Goal: Task Accomplishment & Management: Complete application form

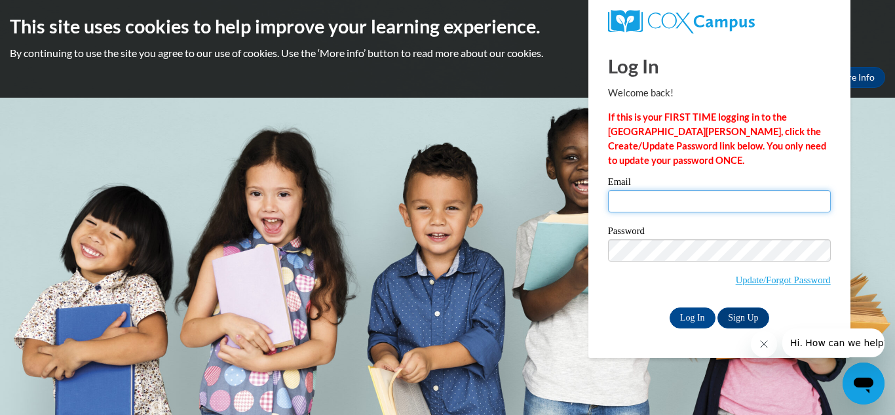
click at [645, 204] on input "Email" at bounding box center [719, 201] width 223 height 22
type input "[EMAIL_ADDRESS][DOMAIN_NAME]"
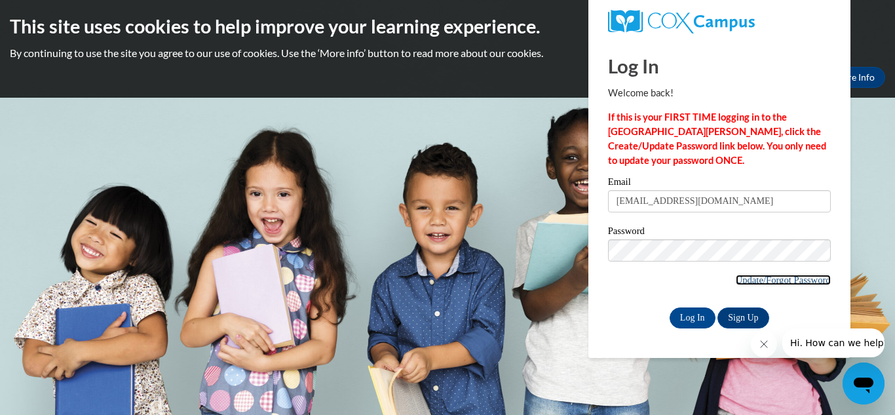
click at [750, 279] on link "Update/Forgot Password" at bounding box center [783, 280] width 95 height 10
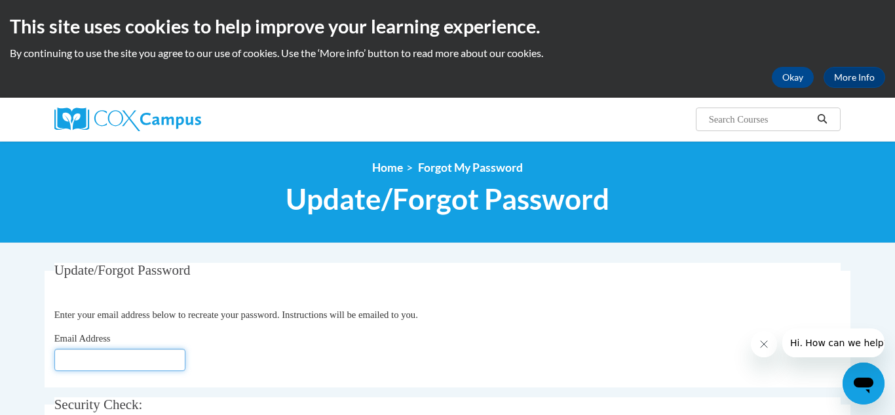
click at [92, 359] on input "Email Address" at bounding box center [119, 360] width 131 height 22
type input "[EMAIL_ADDRESS][DOMAIN_NAME]"
click at [235, 362] on div "Email Address [EMAIL_ADDRESS][DOMAIN_NAME]" at bounding box center [447, 351] width 787 height 40
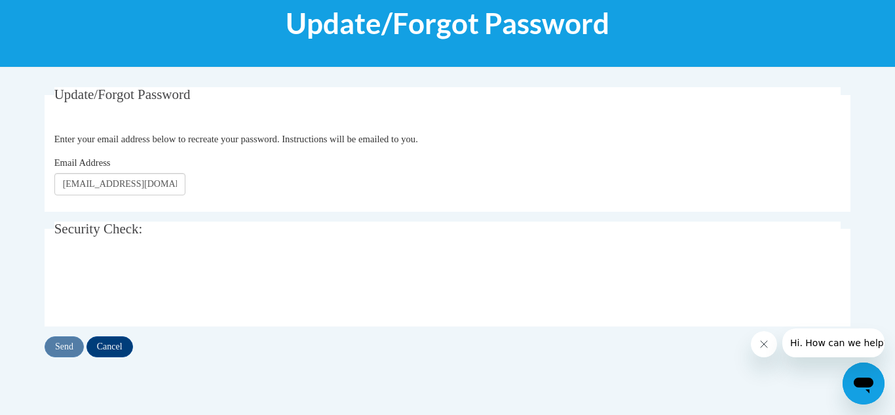
scroll to position [176, 0]
click at [58, 345] on input "Send" at bounding box center [64, 345] width 39 height 21
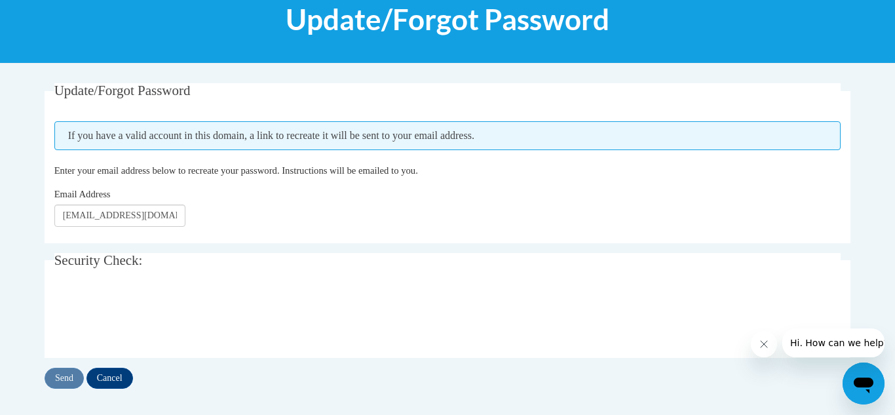
scroll to position [180, 0]
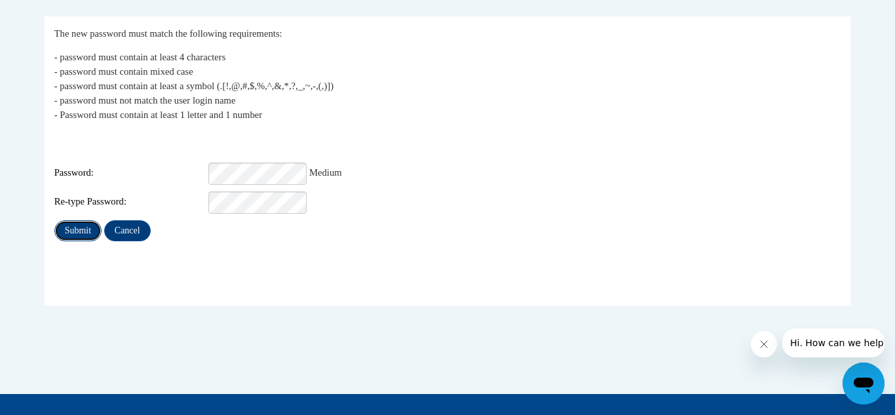
click at [88, 223] on input "Submit" at bounding box center [77, 230] width 47 height 21
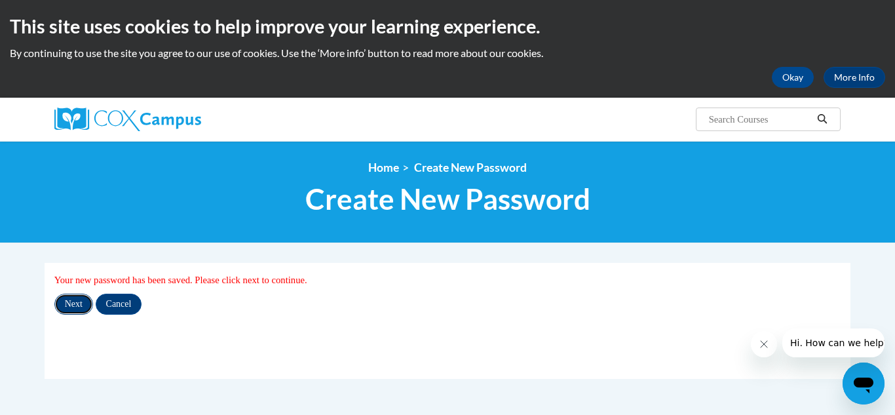
click at [79, 305] on input "Next" at bounding box center [73, 304] width 39 height 21
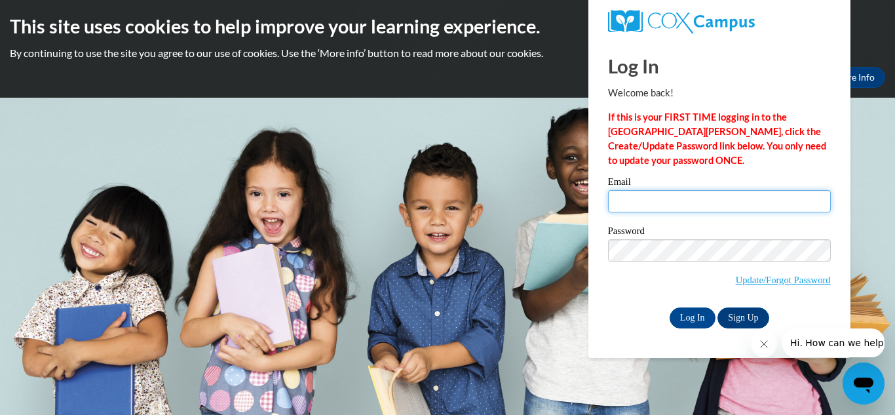
click at [656, 200] on input "Email" at bounding box center [719, 201] width 223 height 22
type input "liermanb@prescott.k12.wi.us"
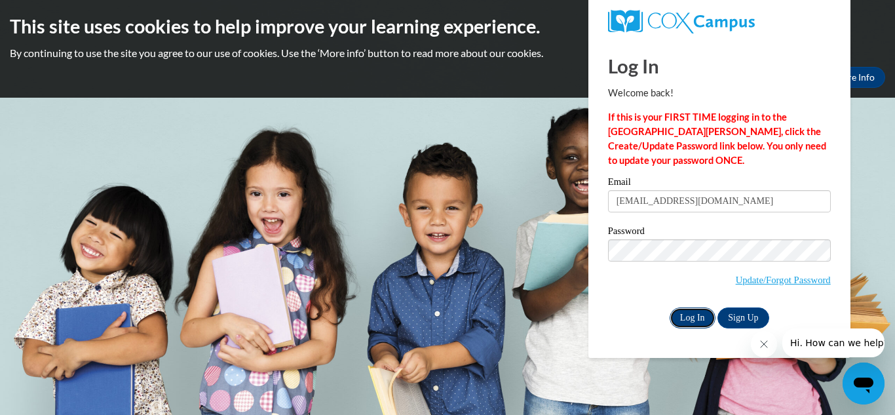
click at [687, 316] on input "Log In" at bounding box center [693, 317] width 46 height 21
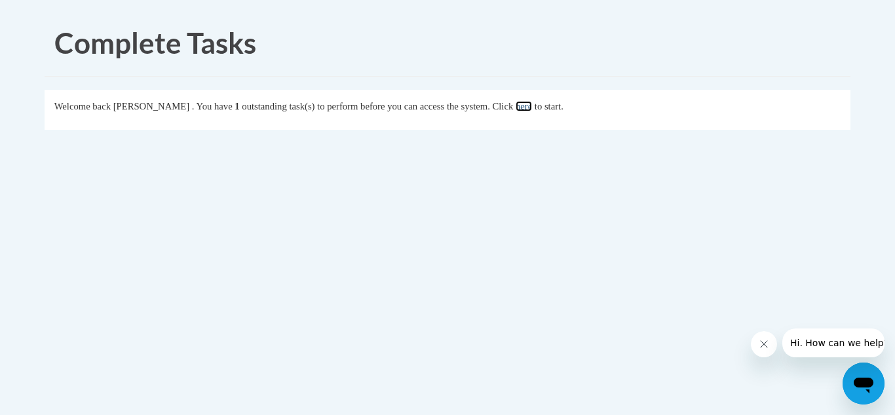
click at [532, 104] on link "here" at bounding box center [524, 106] width 16 height 10
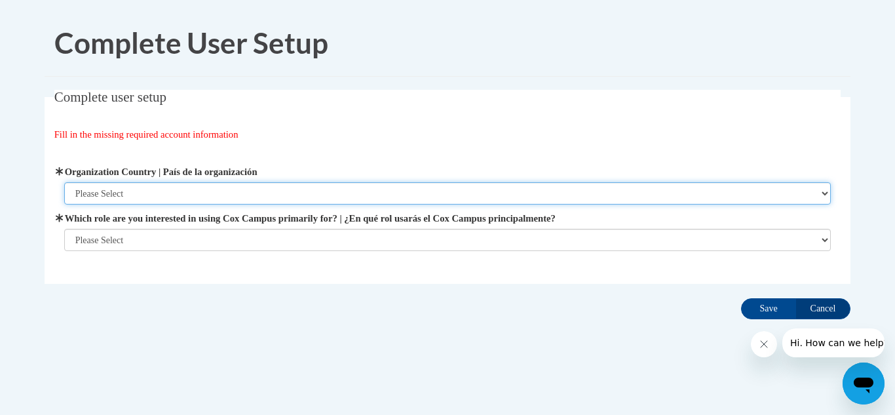
click at [111, 197] on select "Please Select United States | Estados Unidos Outside of the United States | Fue…" at bounding box center [447, 193] width 767 height 22
select select "ad49bcad-a171-4b2e-b99c-48b446064914"
click at [64, 182] on select "Please Select United States | Estados Unidos Outside of the United States | Fue…" at bounding box center [447, 193] width 767 height 22
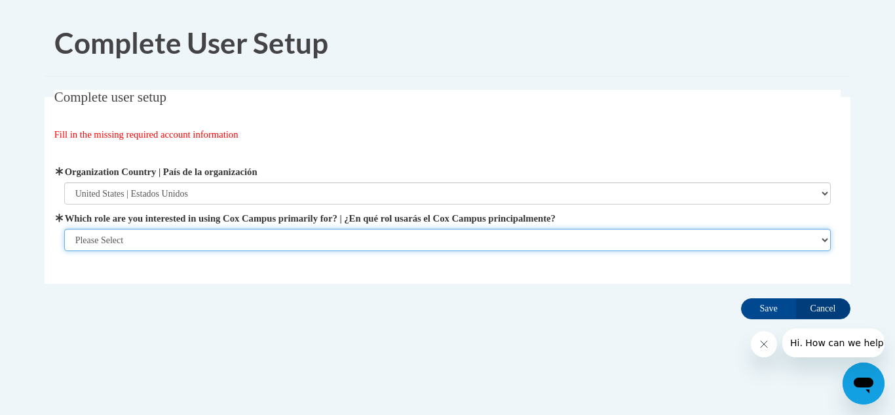
click at [144, 244] on select "Please Select College/University | Colegio/Universidad Community/Nonprofit Part…" at bounding box center [447, 240] width 767 height 22
select select "fbf2d438-af2f-41f8-98f1-81c410e29de3"
click at [64, 229] on select "Please Select College/University | Colegio/Universidad Community/Nonprofit Part…" at bounding box center [447, 240] width 767 height 22
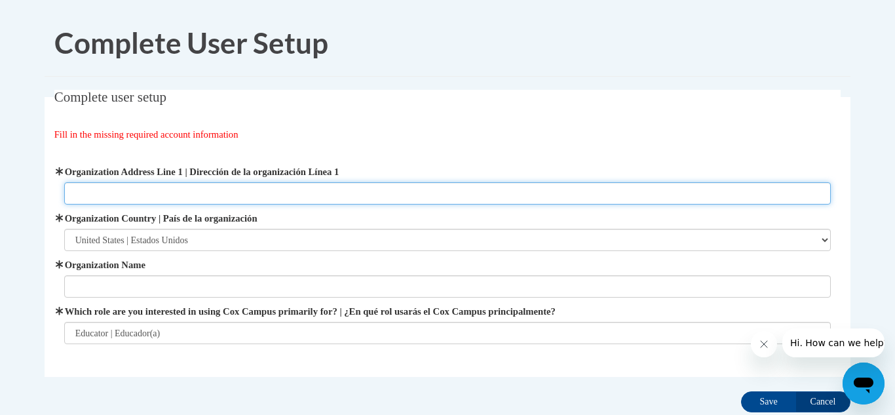
click at [142, 189] on input "Organization Address Line 1 | Dirección de la organización Línea 1" at bounding box center [447, 193] width 767 height 22
type input "1220 St. Croix St. Prescott WI 54021"
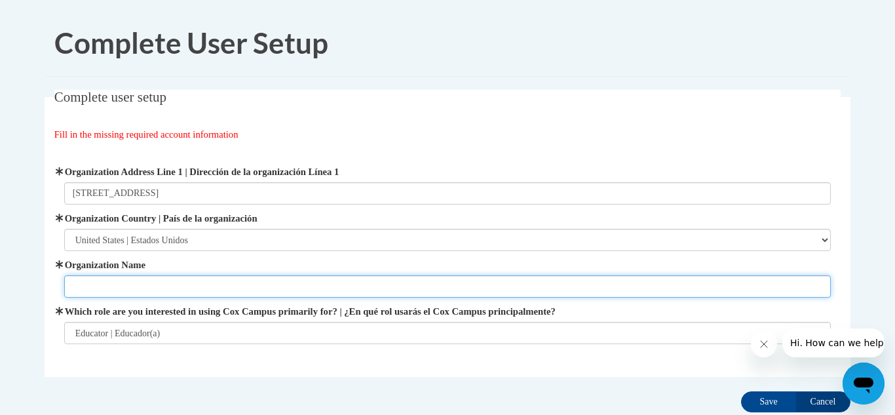
click at [96, 290] on input "Organization Name" at bounding box center [447, 286] width 767 height 22
type input "Prescott Middle School"
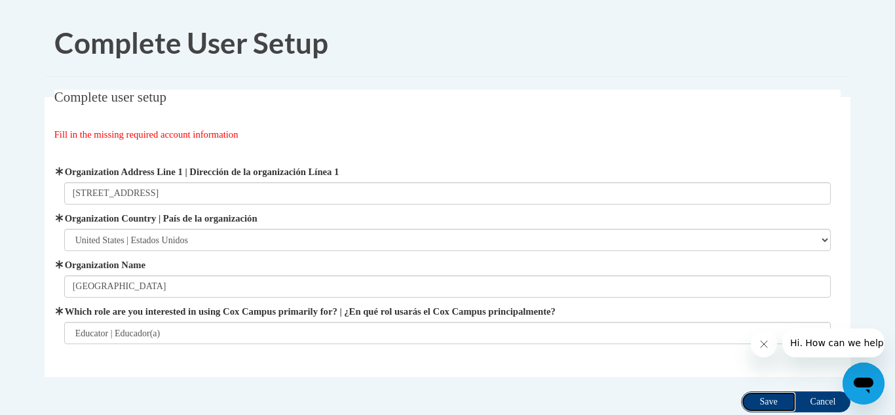
click at [771, 400] on input "Save" at bounding box center [768, 401] width 55 height 21
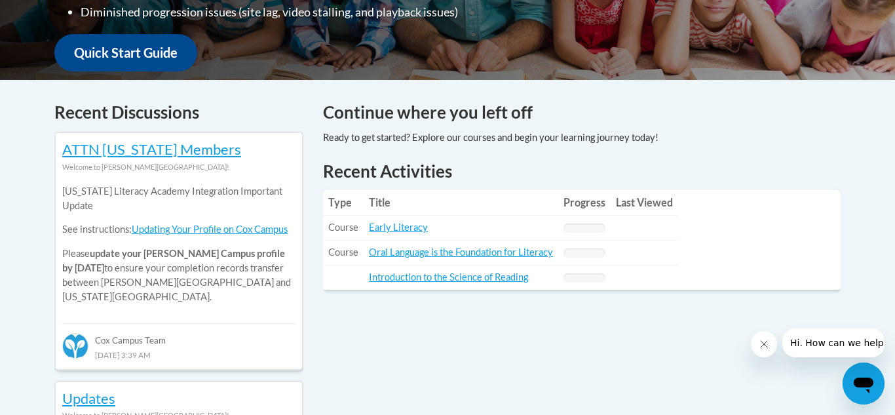
scroll to position [478, 0]
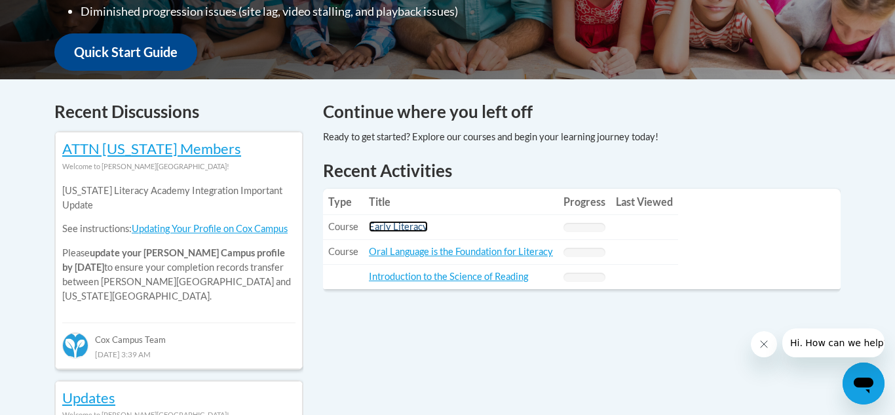
click at [390, 223] on link "Early Literacy" at bounding box center [398, 226] width 59 height 11
